Goal: Information Seeking & Learning: Understand process/instructions

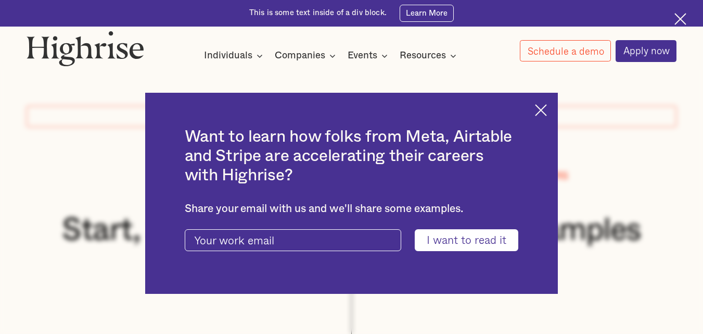
click at [547, 110] on img at bounding box center [541, 110] width 12 height 12
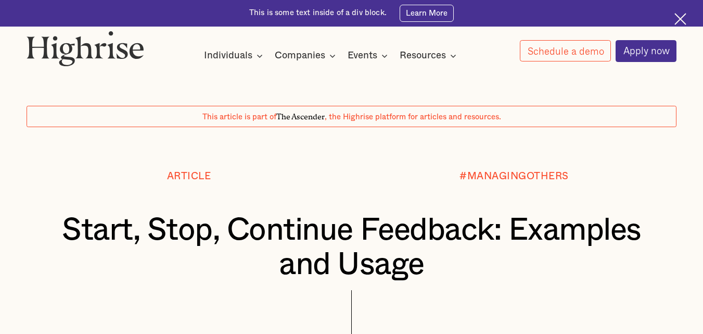
drag, startPoint x: 682, startPoint y: 19, endPoint x: 680, endPoint y: 26, distance: 7.3
click at [683, 19] on img at bounding box center [681, 19] width 12 height 12
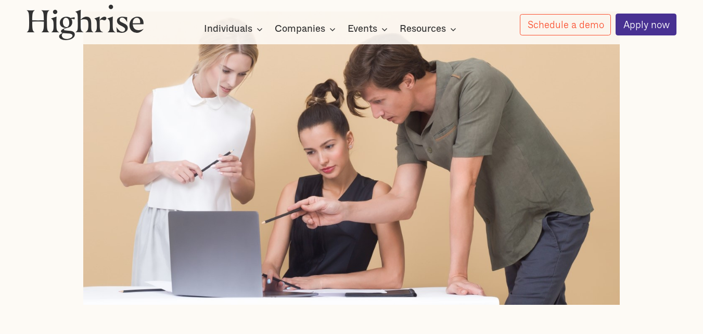
scroll to position [260, 0]
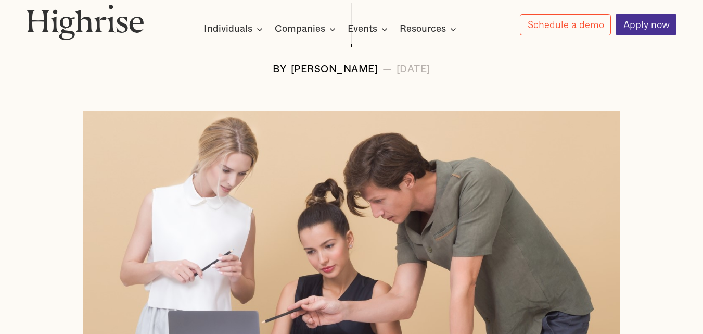
click at [400, 71] on div "[DATE]" at bounding box center [414, 70] width 34 height 11
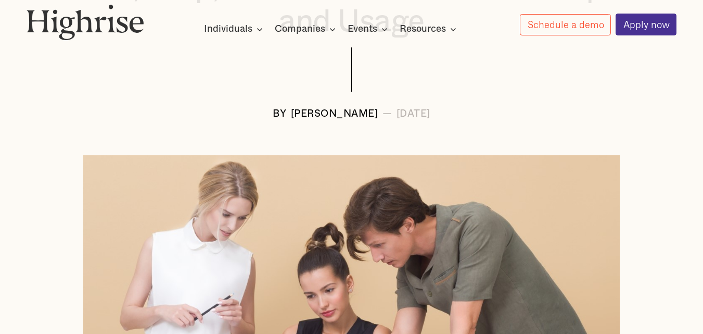
scroll to position [208, 0]
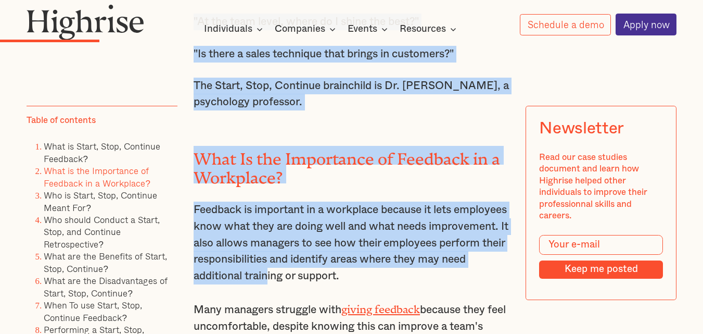
scroll to position [1775, 0]
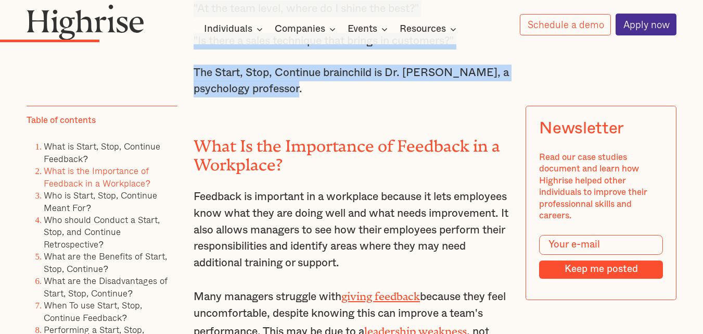
drag, startPoint x: 195, startPoint y: 151, endPoint x: 397, endPoint y: 105, distance: 207.7
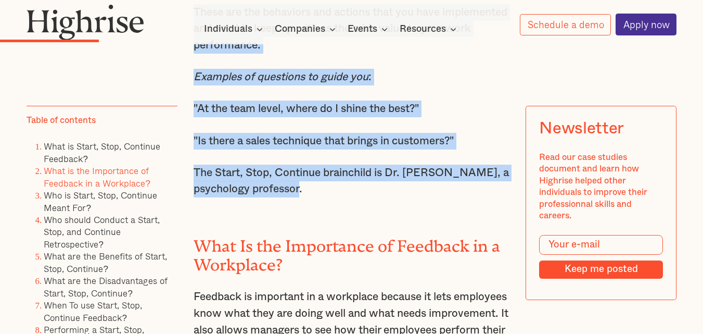
scroll to position [1671, 0]
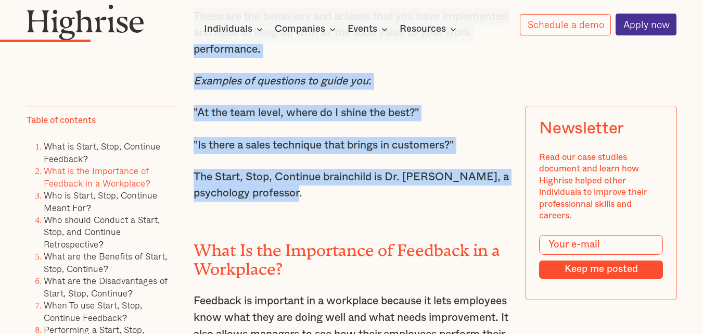
copy div "As a team member, you also need to focus on actions or behaviors that need to b…"
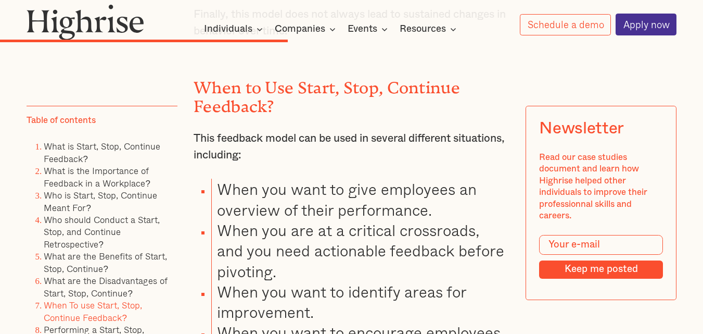
scroll to position [3961, 0]
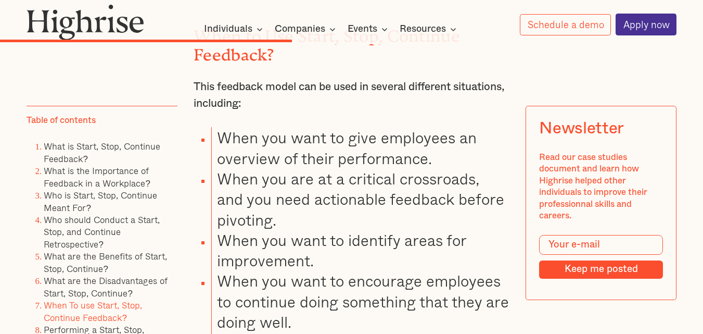
click at [234, 111] on p "This feedback model can be used in several different situations, including:" at bounding box center [352, 95] width 316 height 33
click at [233, 111] on p "This feedback model can be used in several different situations, including:" at bounding box center [352, 95] width 316 height 33
click at [221, 168] on li "When you want to give employees an overview of their performance." at bounding box center [360, 147] width 298 height 41
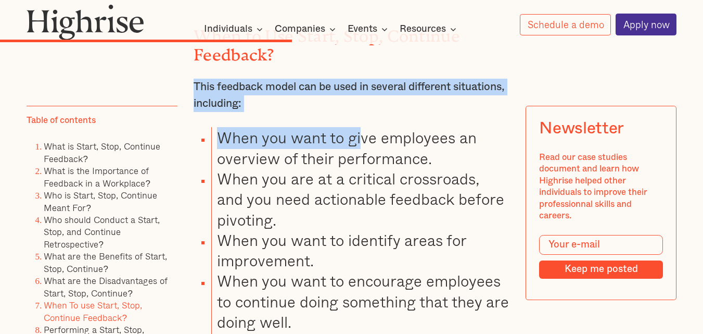
drag, startPoint x: 288, startPoint y: 151, endPoint x: 425, endPoint y: 173, distance: 138.6
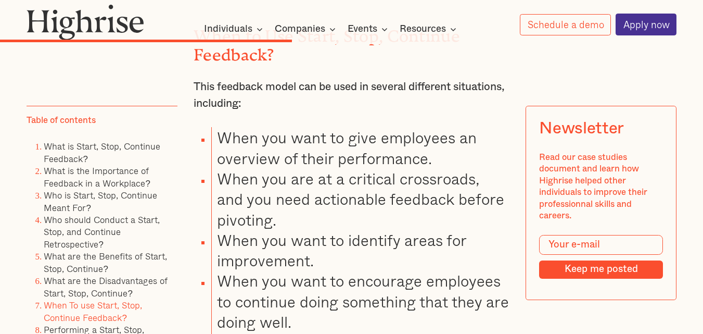
click at [426, 168] on li "When you want to give employees an overview of their performance." at bounding box center [360, 147] width 298 height 41
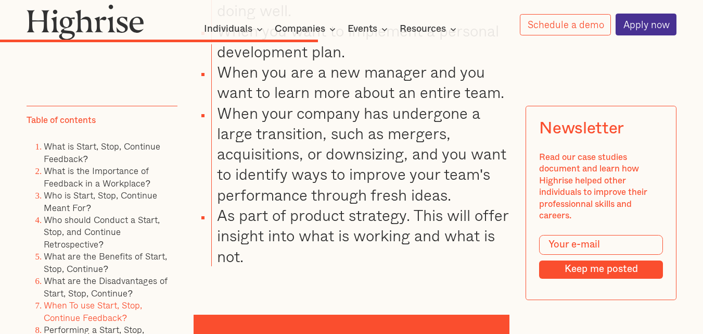
scroll to position [4274, 0]
